Goal: Information Seeking & Learning: Learn about a topic

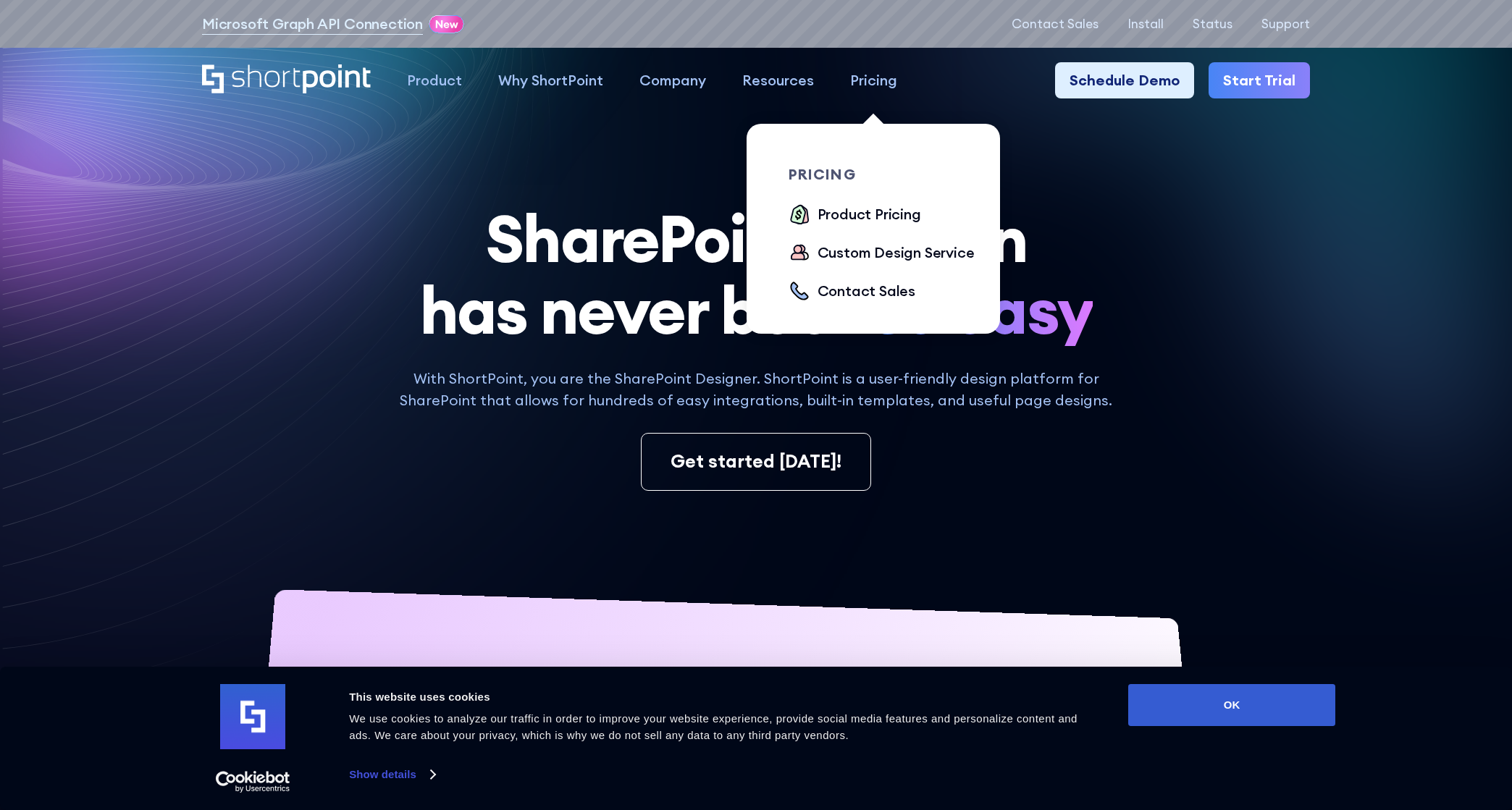
click at [868, 76] on div "Pricing" at bounding box center [874, 80] width 47 height 22
click at [858, 217] on div "Product Pricing" at bounding box center [868, 215] width 103 height 22
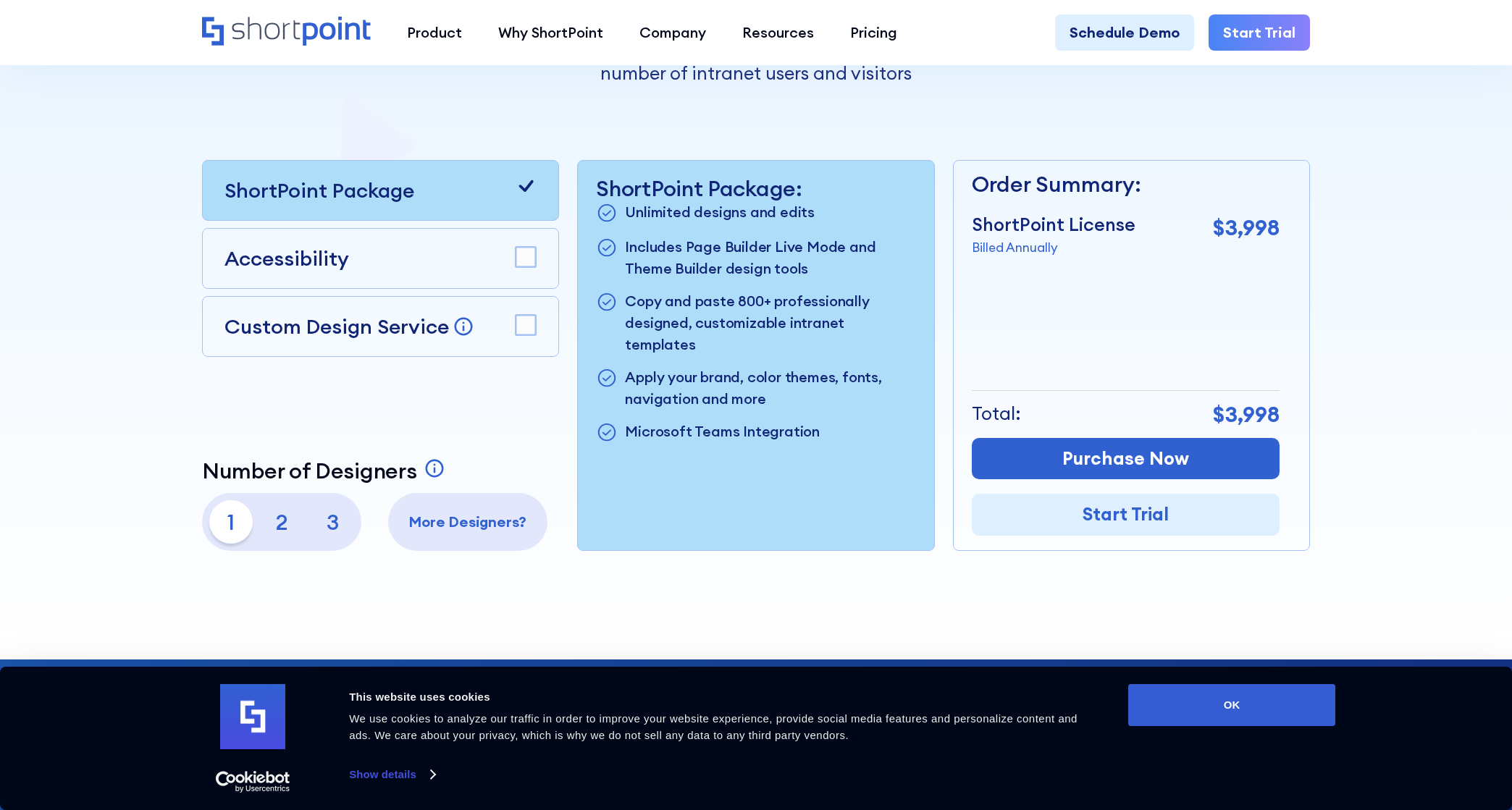
scroll to position [421, 0]
click at [527, 323] on rect at bounding box center [526, 324] width 21 height 21
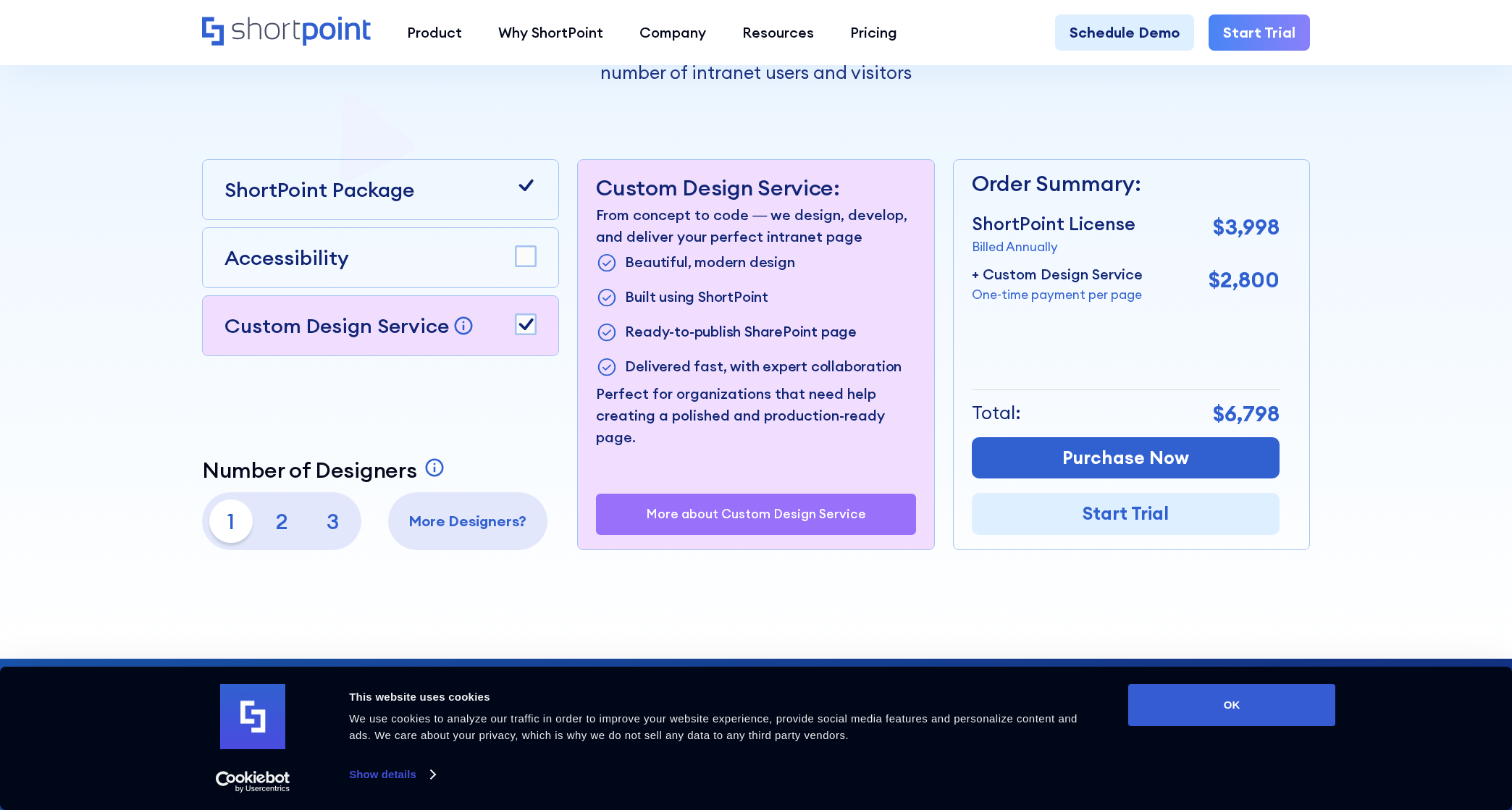
click at [527, 323] on icon at bounding box center [526, 324] width 14 height 12
click at [700, 518] on p "More about Custom Design Service" at bounding box center [755, 514] width 220 height 14
